Goal: Task Accomplishment & Management: Manage account settings

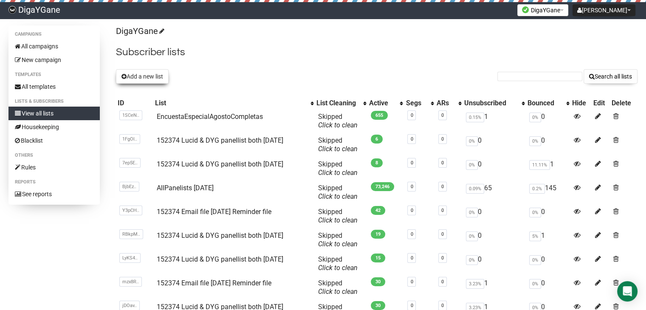
click at [160, 77] on button "Add a new list" at bounding box center [142, 76] width 53 height 14
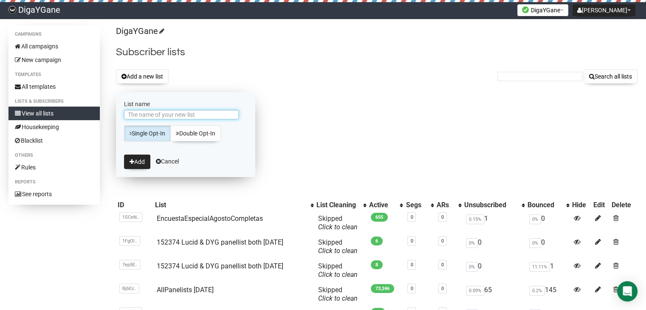
paste input "152374 Email file [DATE] Reminder file"
type input "152374 Email file [DATE] Reminder file"
click at [141, 158] on button "Add" at bounding box center [137, 162] width 26 height 14
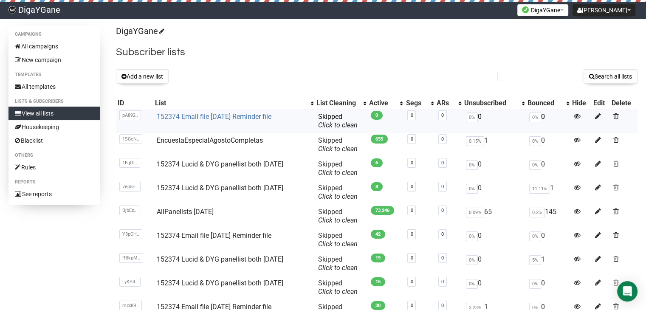
click at [206, 113] on link "152374 Email file [DATE] Reminder file" at bounding box center [213, 117] width 115 height 8
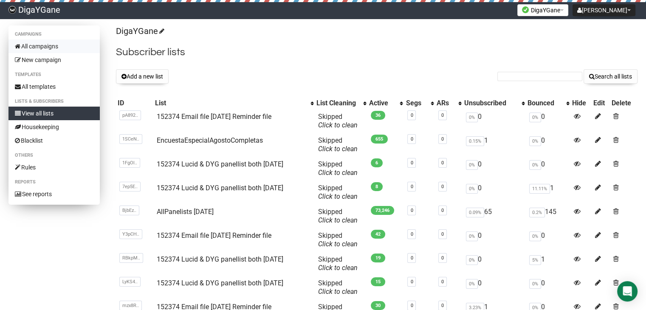
click at [53, 47] on link "All campaigns" at bounding box center [53, 47] width 91 height 14
